Goal: Task Accomplishment & Management: Manage account settings

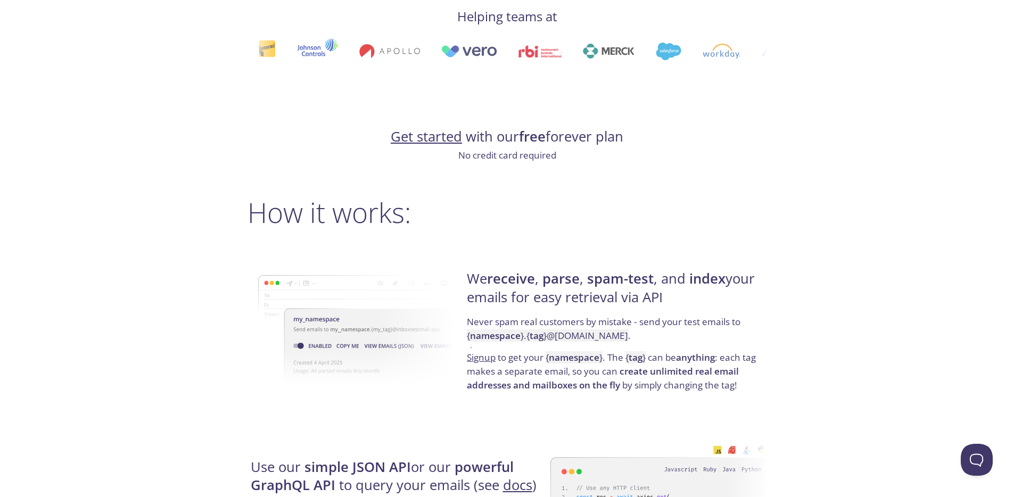
click at [427, 132] on link "Get started" at bounding box center [426, 136] width 71 height 19
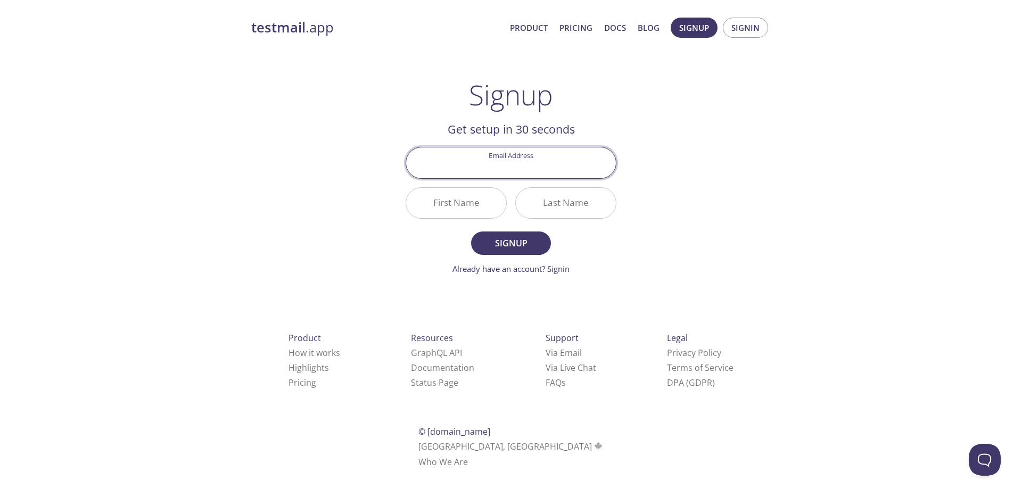
click at [514, 160] on input "Email Address" at bounding box center [511, 162] width 210 height 30
click at [602, 98] on div "Signup Get setup in 30 seconds Email Address First Name Last Name Signup Alread…" at bounding box center [510, 177] width 211 height 196
click at [485, 170] on input "Email Address" at bounding box center [511, 162] width 210 height 30
click at [496, 267] on link "Already have an account? Signin" at bounding box center [510, 268] width 117 height 11
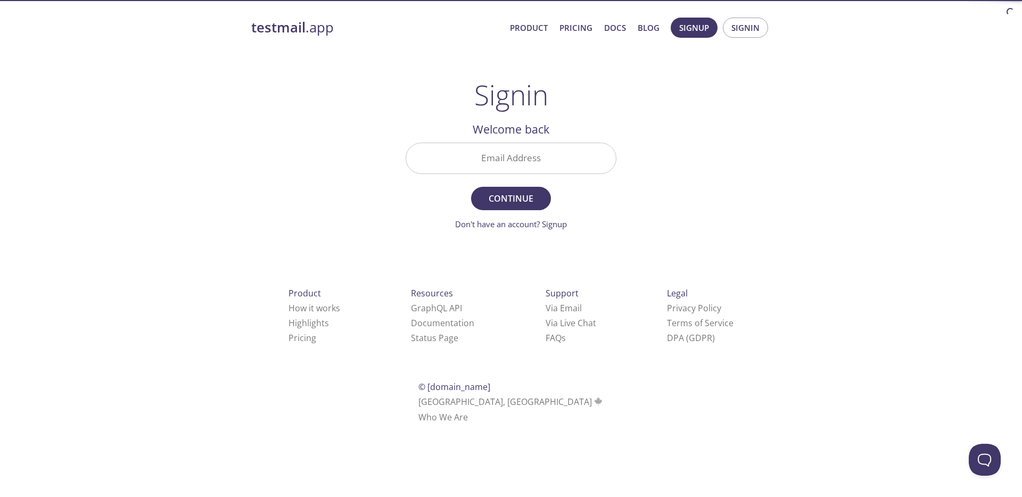
click at [503, 139] on div "Email Address" at bounding box center [510, 158] width 219 height 40
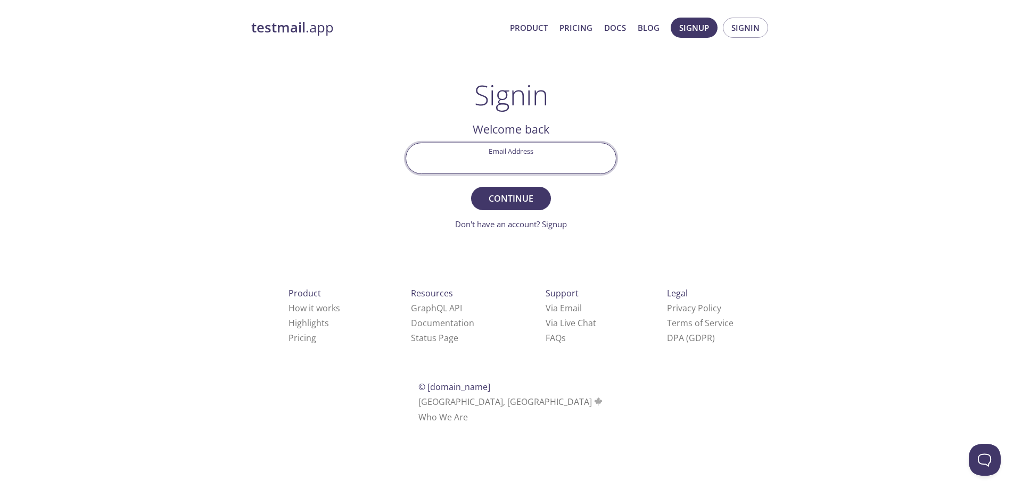
click at [502, 154] on input "Email Address" at bounding box center [511, 158] width 210 height 30
type input "[EMAIL_ADDRESS][DOMAIN_NAME]"
paste input "[EMAIL_ADDRESS][DOMAIN_NAME]"
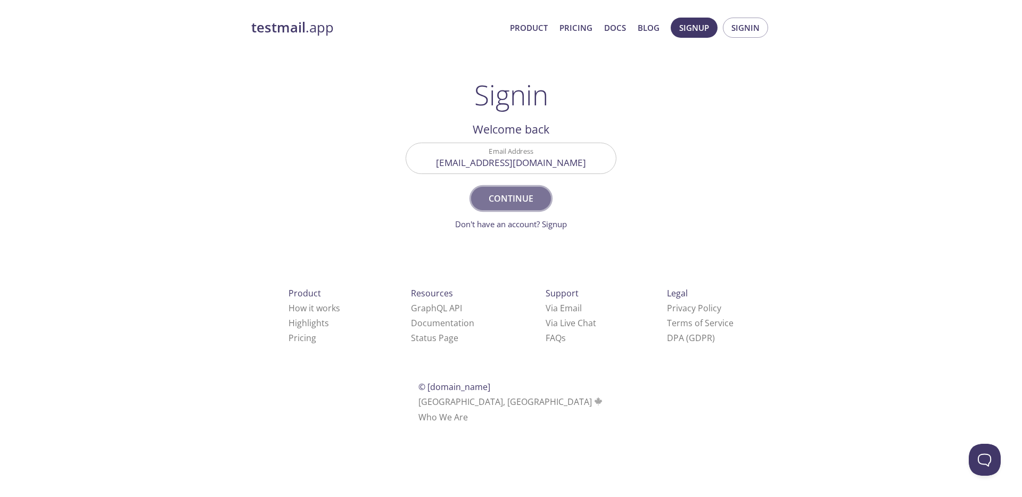
click at [517, 197] on span "Continue" at bounding box center [511, 198] width 56 height 15
click at [492, 164] on input "[EMAIL_ADDRESS][DOMAIN_NAME]" at bounding box center [511, 158] width 210 height 30
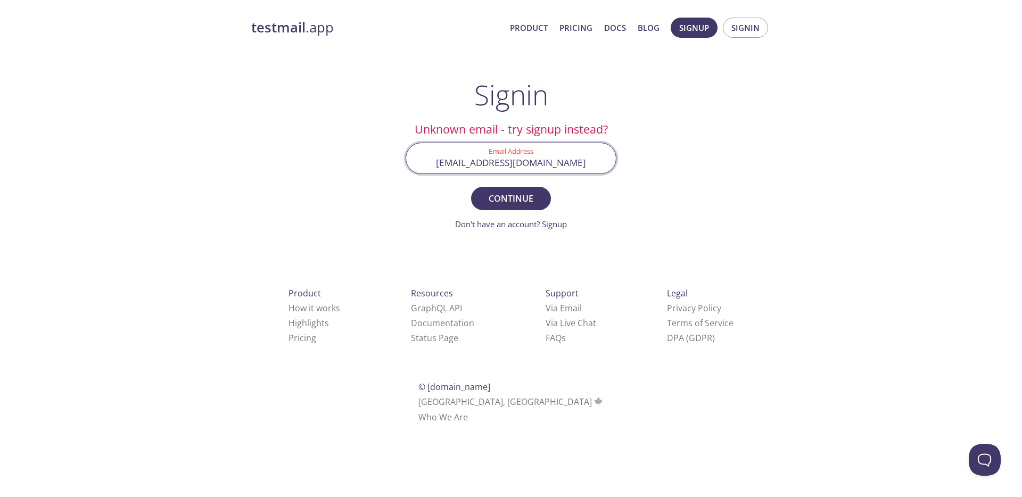
type input "[EMAIL_ADDRESS][DOMAIN_NAME]"
click at [471, 187] on button "Continue" at bounding box center [511, 198] width 80 height 23
click at [698, 142] on div "testmail .app Product Pricing Docs Blog Signup Signin Signin Unknown email - tr…" at bounding box center [510, 233] width 545 height 444
